Goal: Complete application form

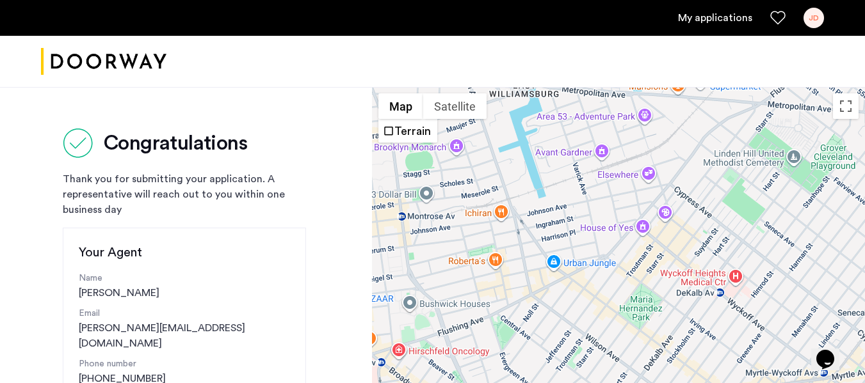
click at [729, 10] on ul "My applications JD" at bounding box center [432, 18] width 783 height 20
drag, startPoint x: 731, startPoint y: 18, endPoint x: 708, endPoint y: 18, distance: 23.0
click at [731, 18] on link "My applications" at bounding box center [715, 17] width 74 height 15
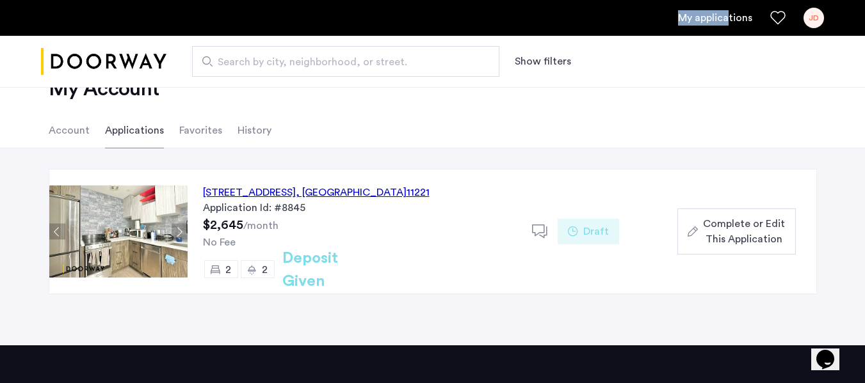
scroll to position [64, 0]
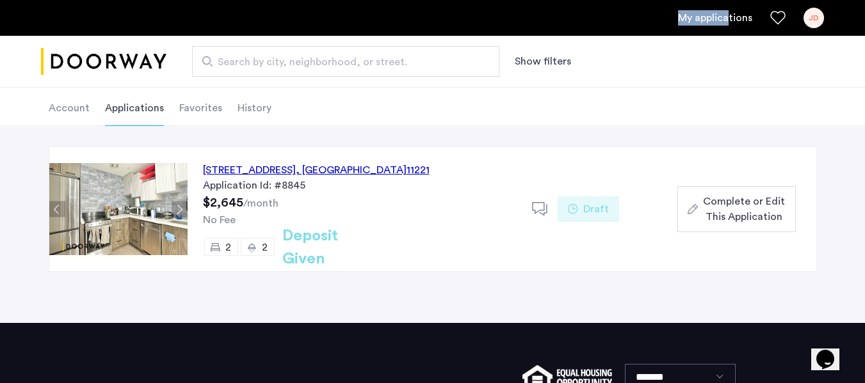
click at [728, 211] on span "Complete or Edit This Application" at bounding box center [744, 209] width 82 height 31
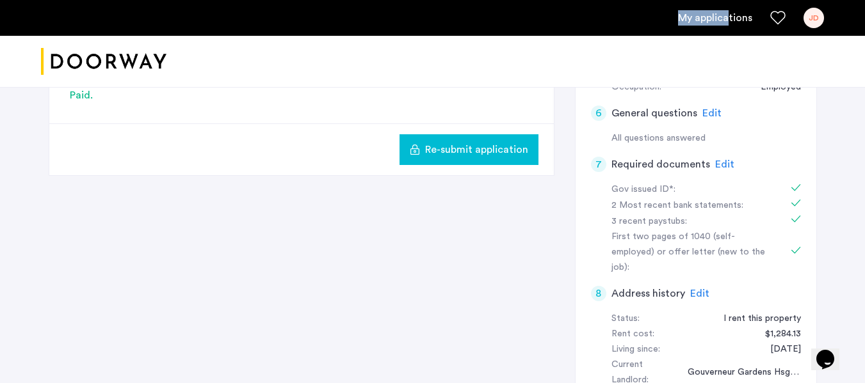
scroll to position [384, 0]
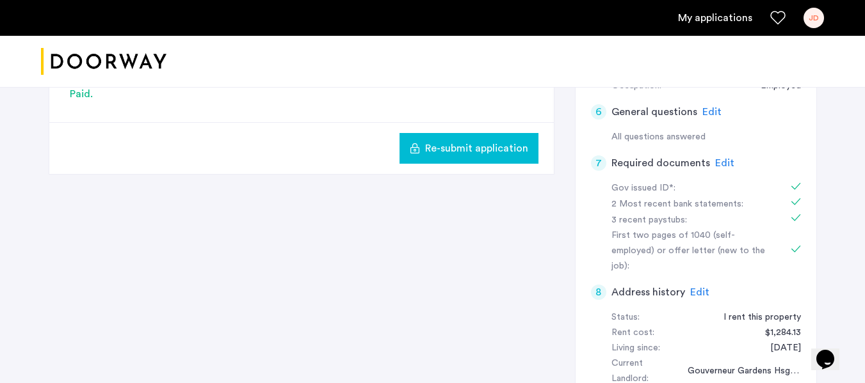
click at [722, 162] on span "Edit" at bounding box center [724, 163] width 19 height 10
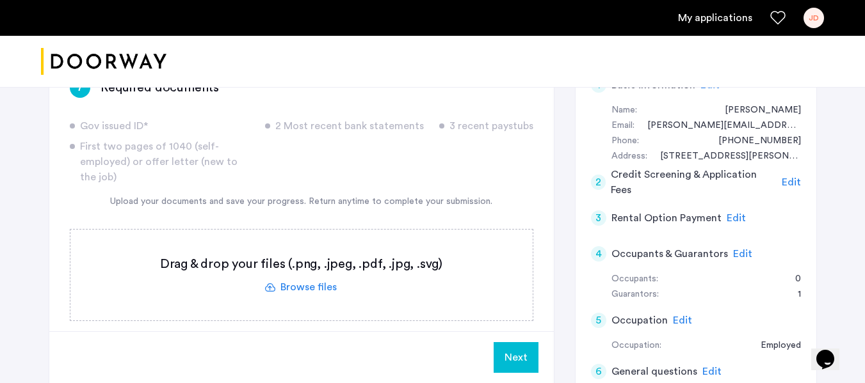
scroll to position [128, 0]
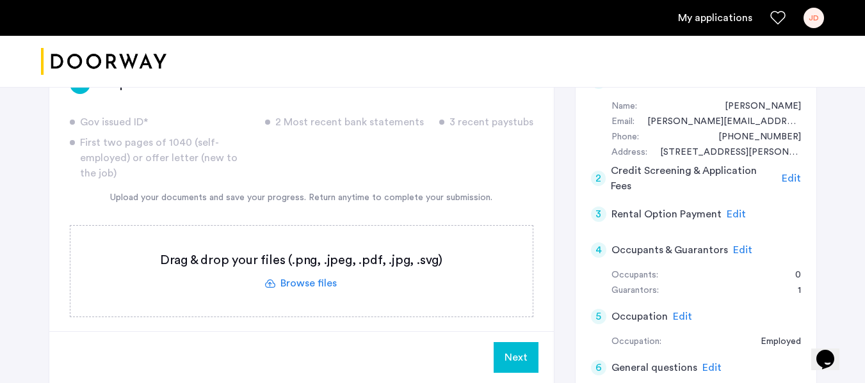
click at [794, 180] on span "Edit" at bounding box center [790, 178] width 19 height 10
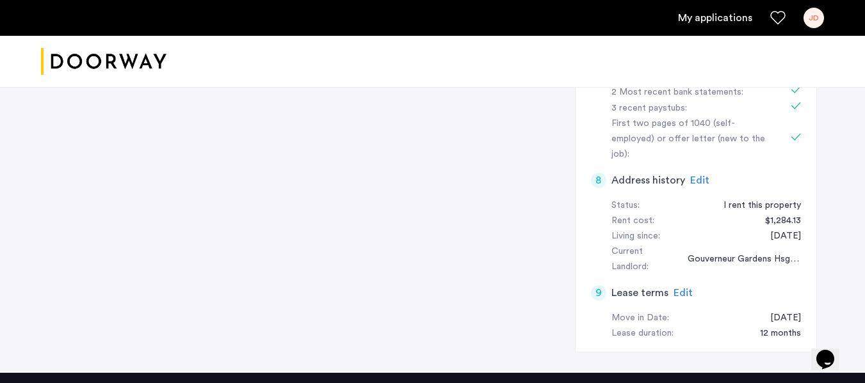
scroll to position [512, 0]
